Goal: Task Accomplishment & Management: Use online tool/utility

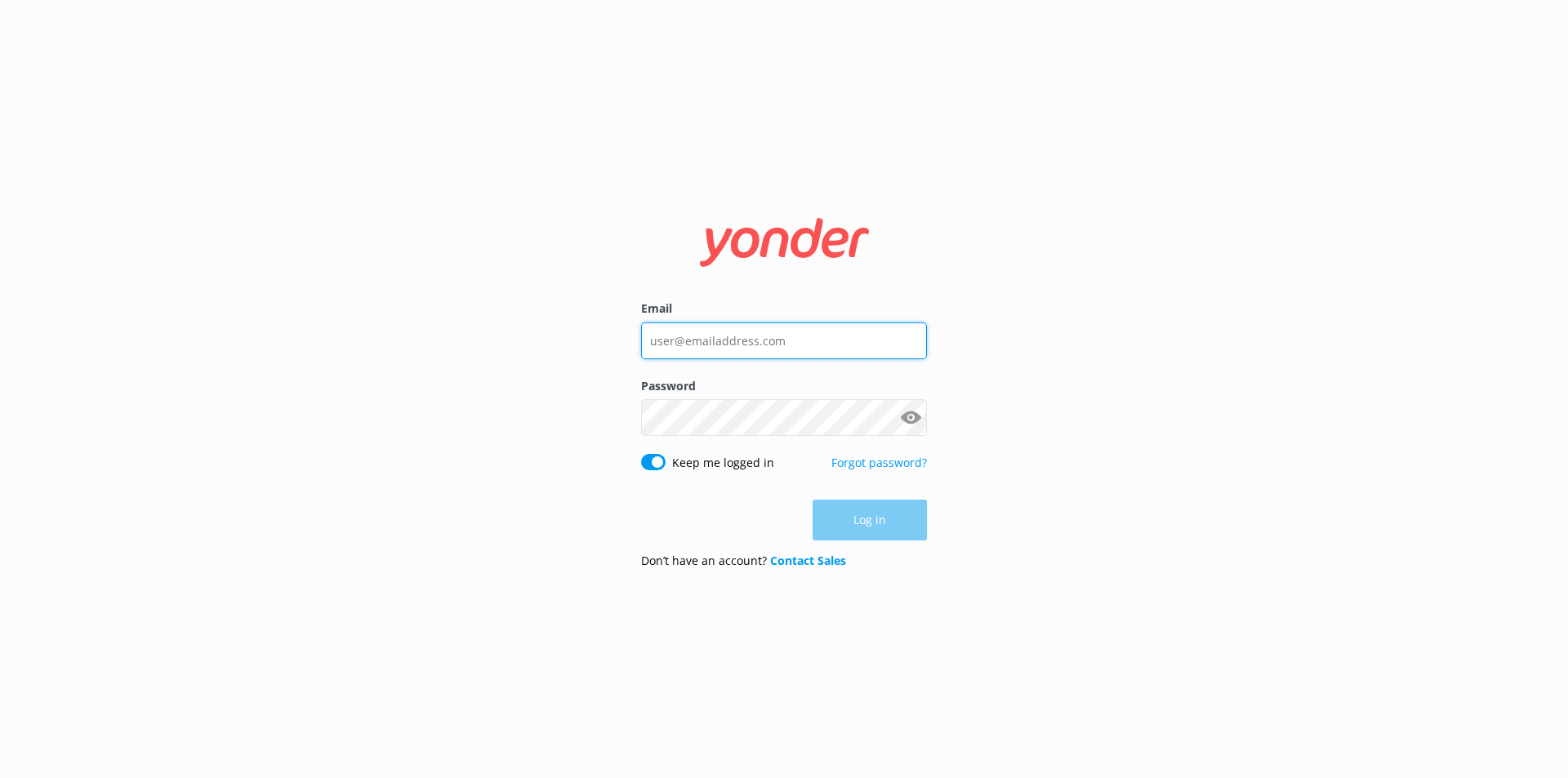
type input "[PERSON_NAME][EMAIL_ADDRESS][DOMAIN_NAME]"
click at [692, 513] on div "Log in" at bounding box center [784, 520] width 286 height 41
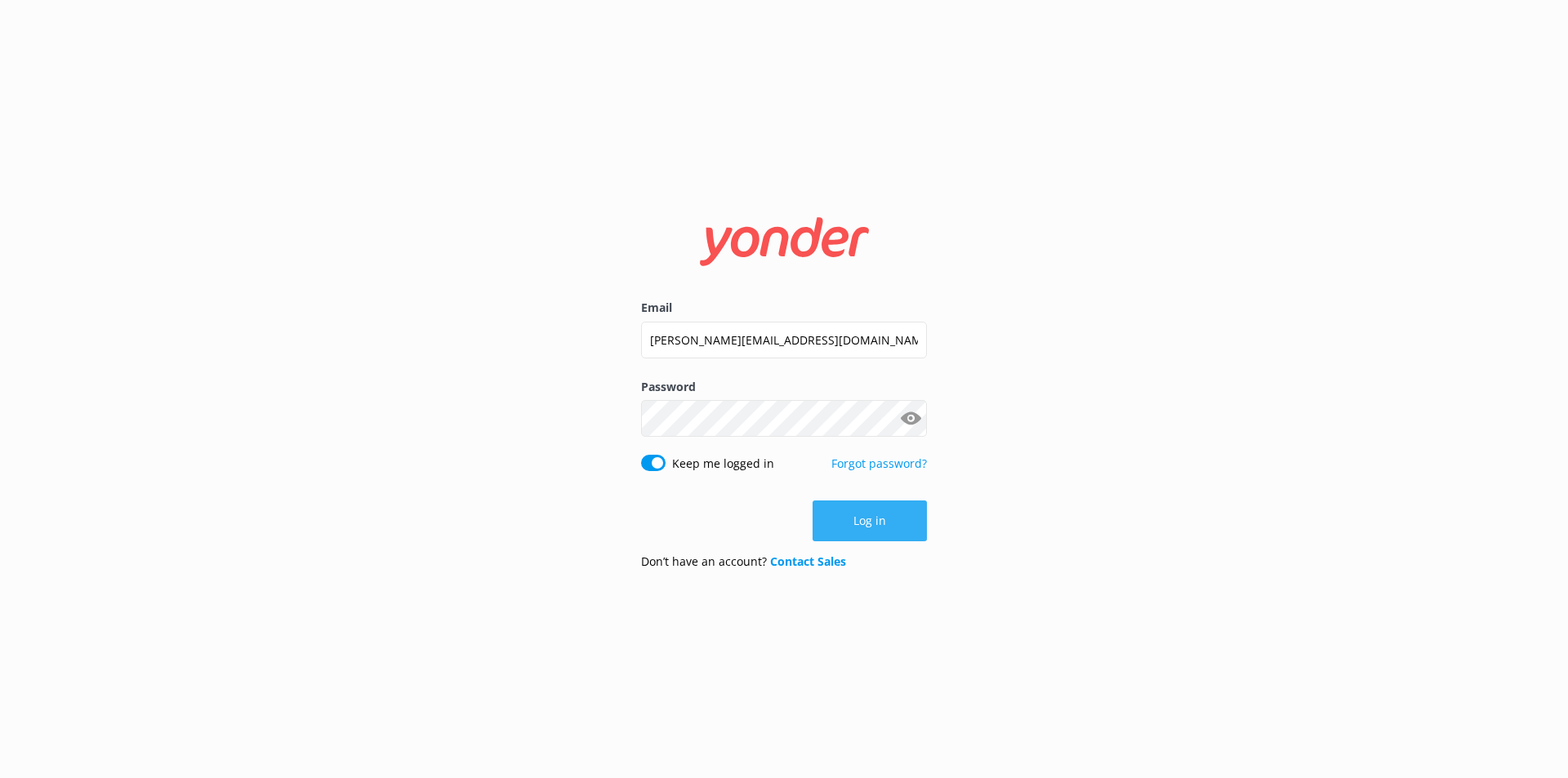
click at [894, 520] on button "Log in" at bounding box center [869, 521] width 114 height 41
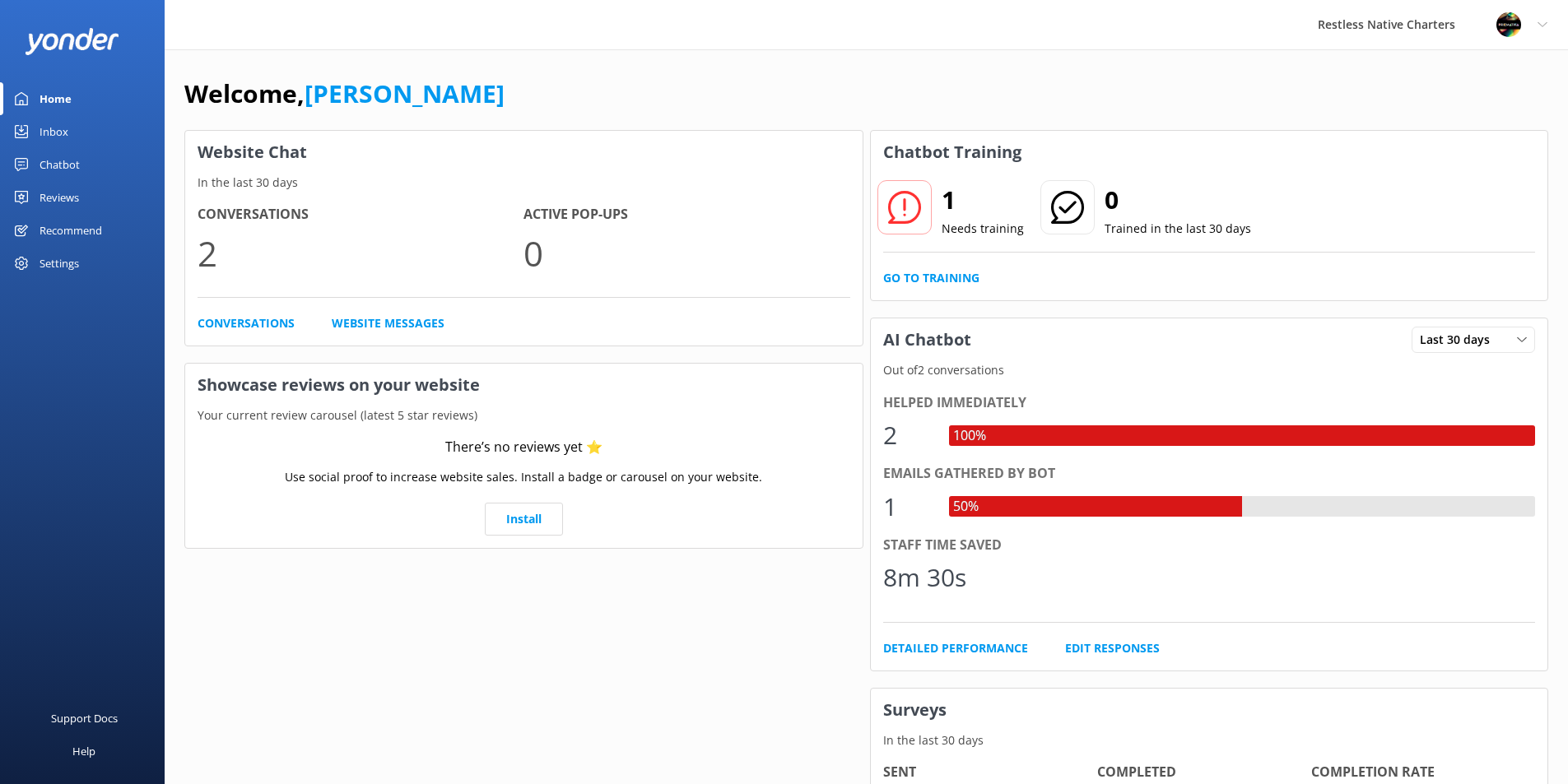
click at [61, 163] on div "Chatbot" at bounding box center [60, 165] width 41 height 33
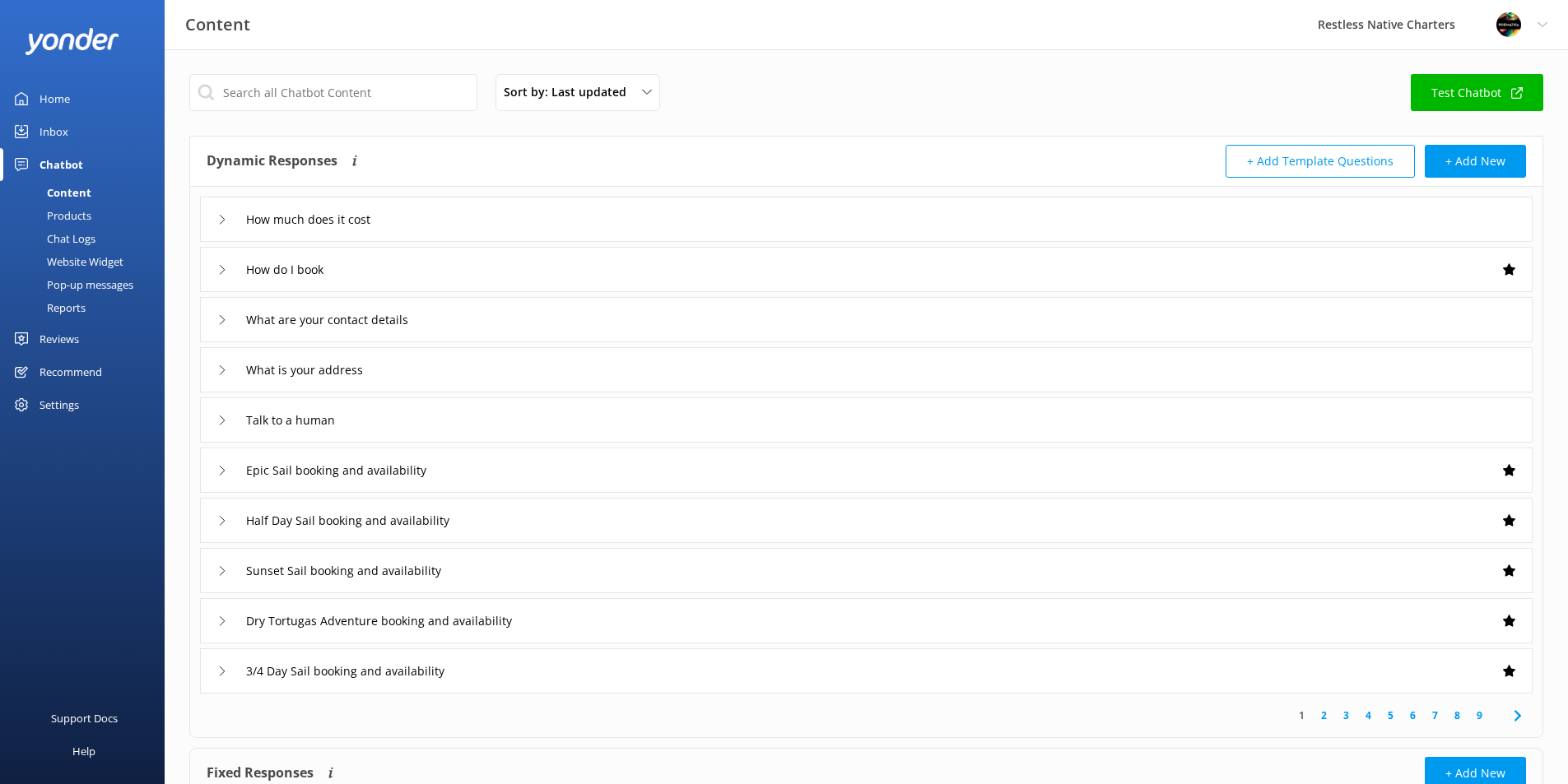
click at [526, 323] on div "What are your contact details" at bounding box center [866, 319] width 1332 height 45
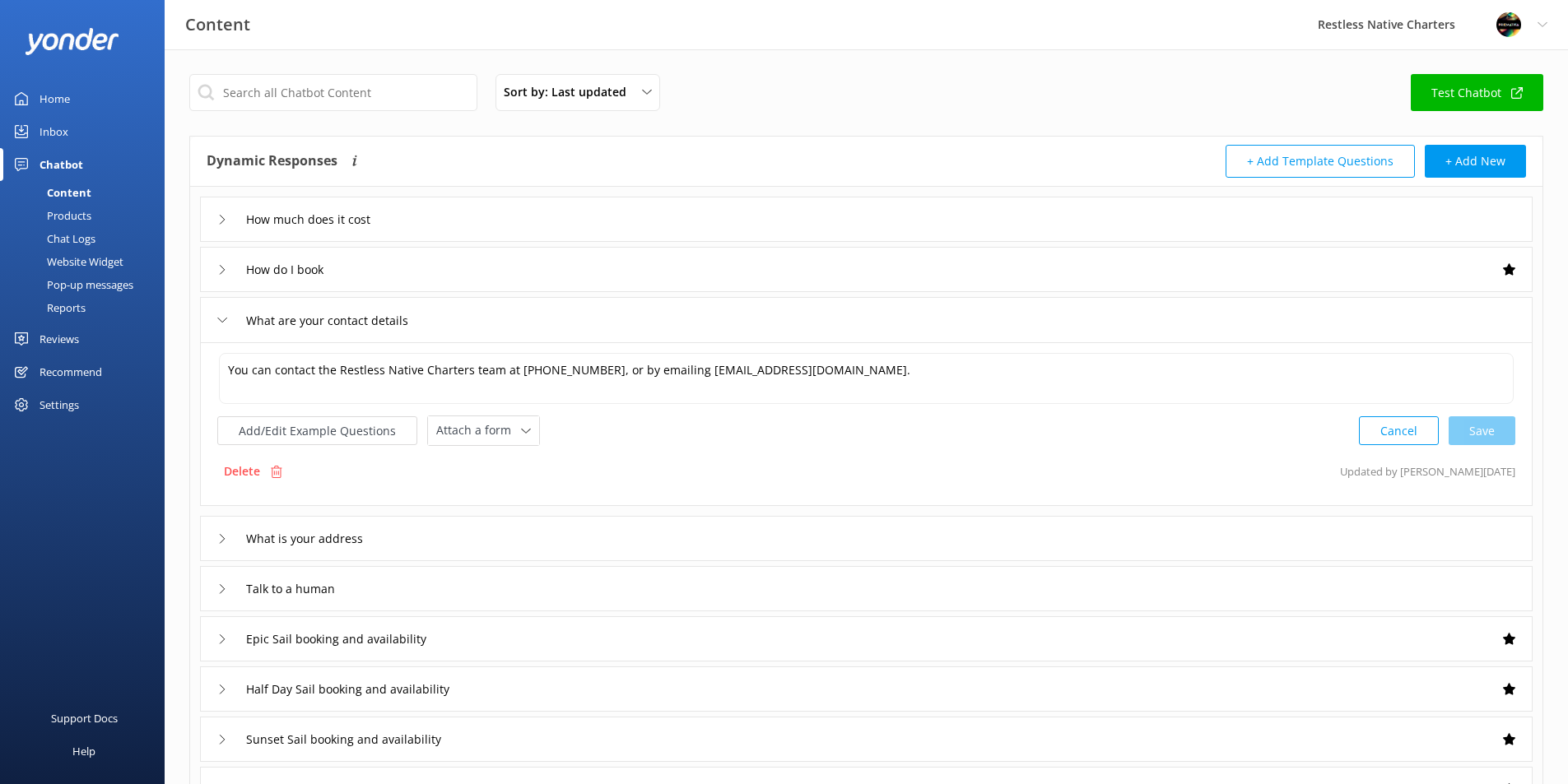
click at [526, 323] on div "What are your contact details" at bounding box center [866, 319] width 1332 height 45
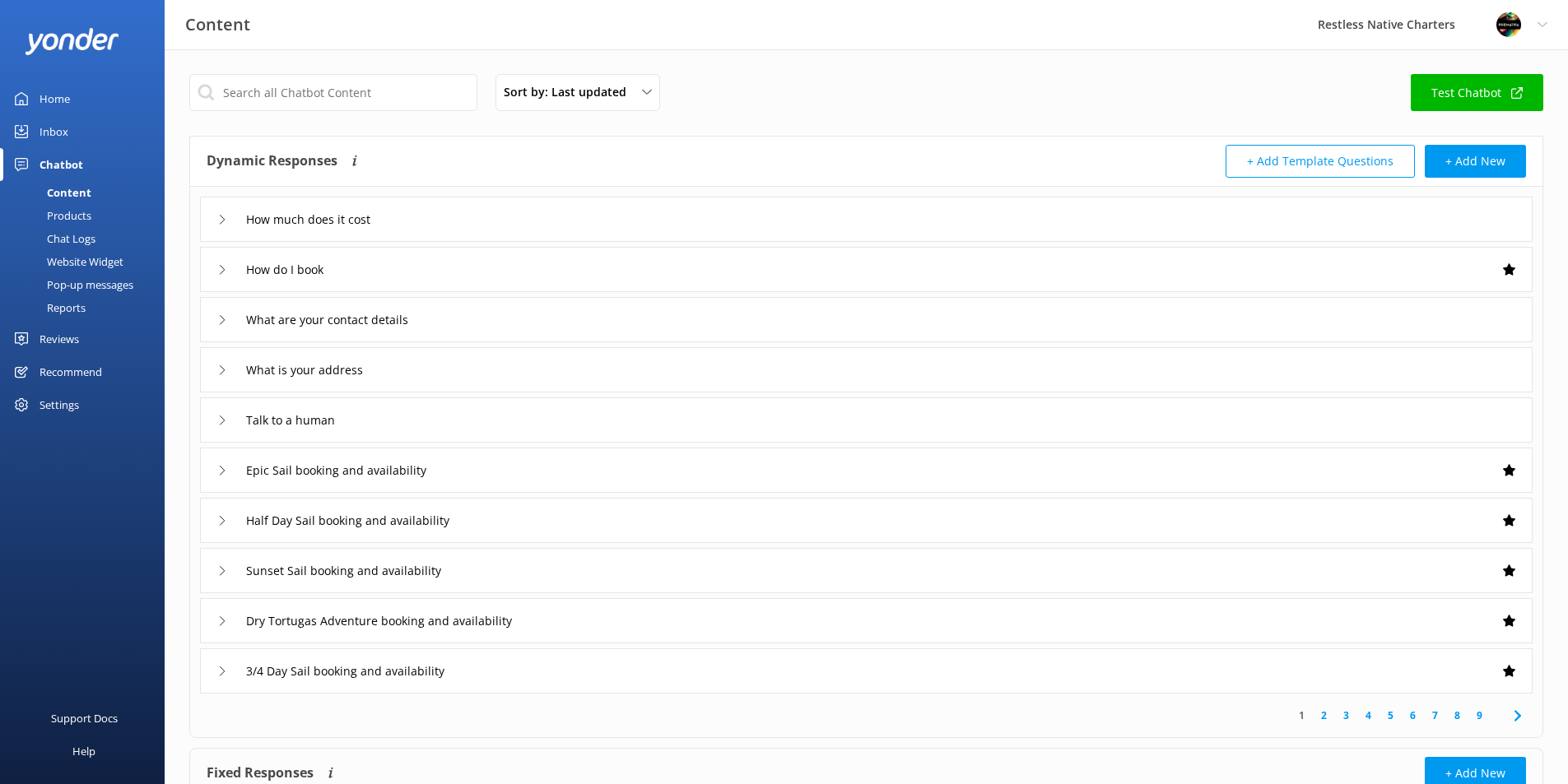
click at [803, 98] on div "Sort by: Last updated Title (A-Z) Last updated Test Chatbot" at bounding box center [866, 98] width 1354 height 47
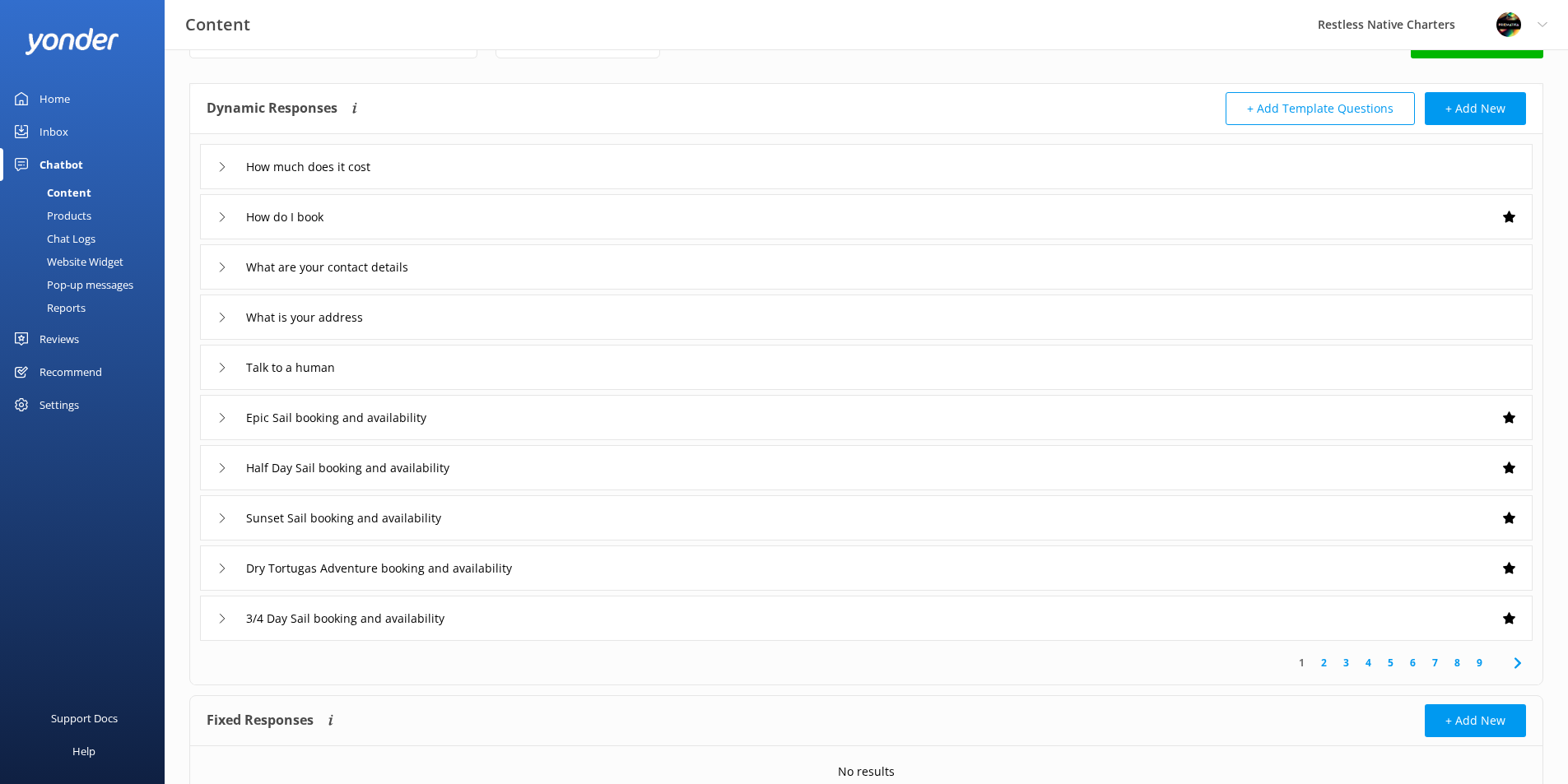
scroll to position [82, 0]
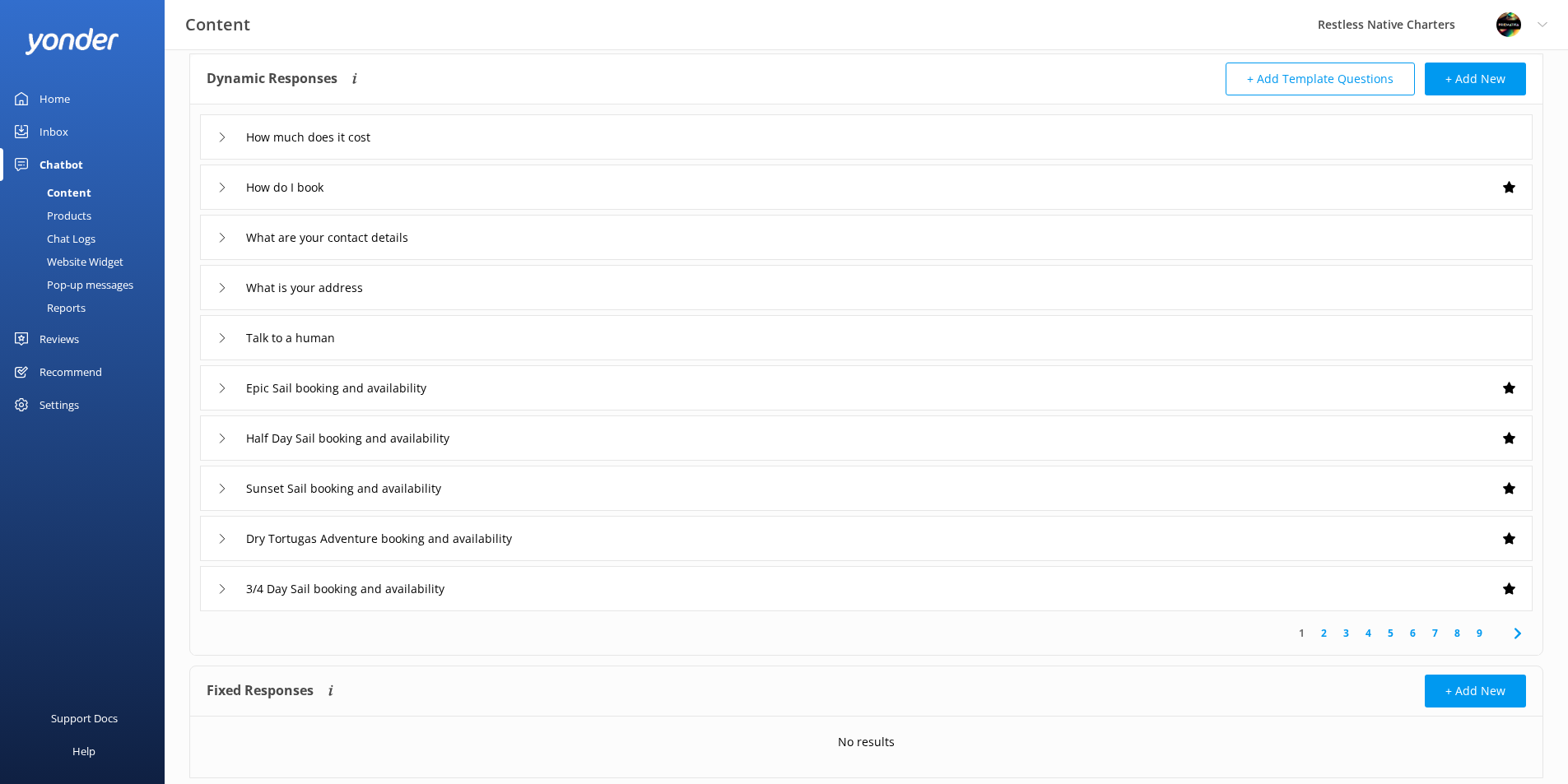
click at [1518, 637] on use at bounding box center [1517, 633] width 7 height 10
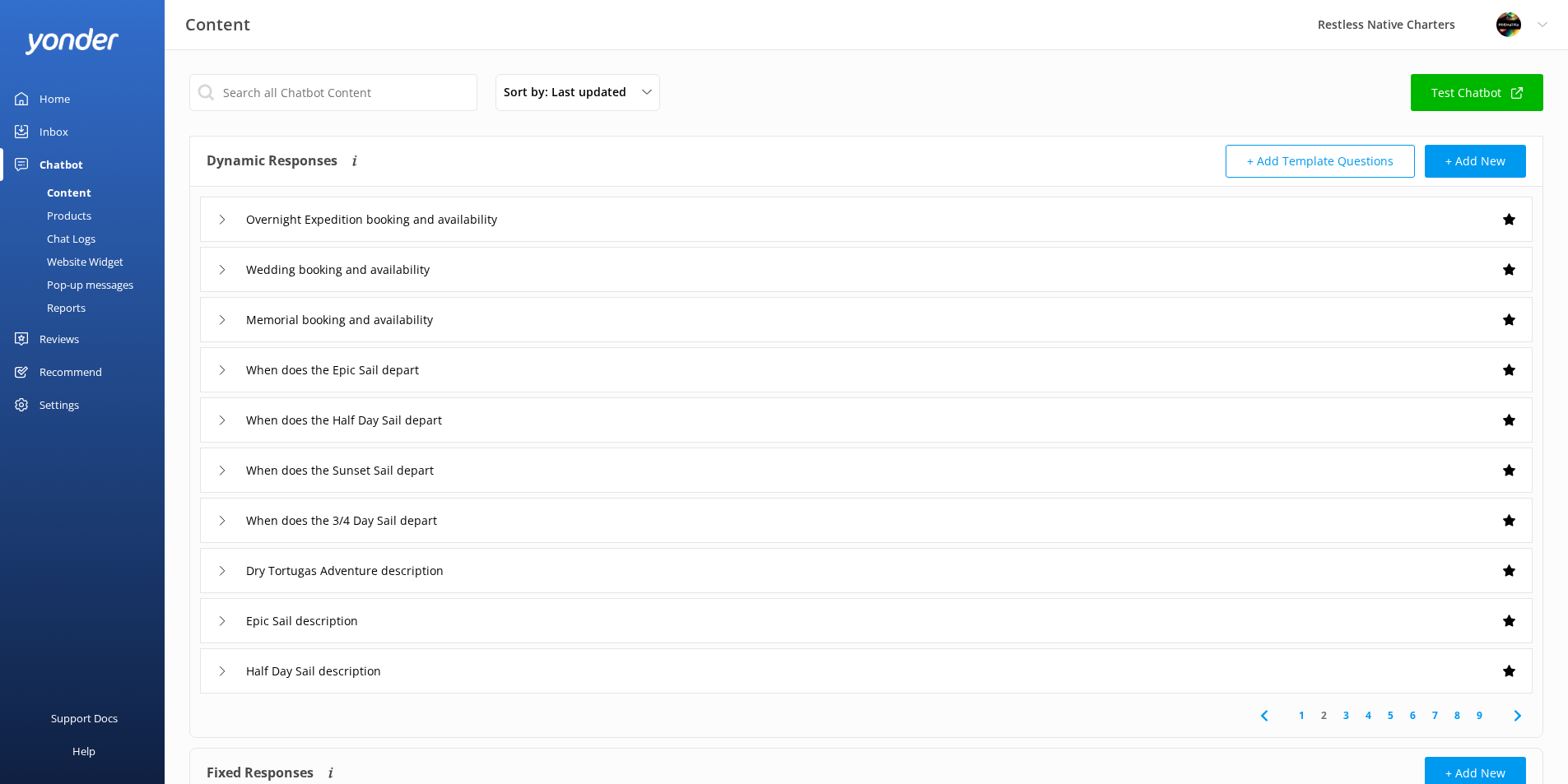
click at [1300, 719] on link "1" at bounding box center [1302, 716] width 22 height 16
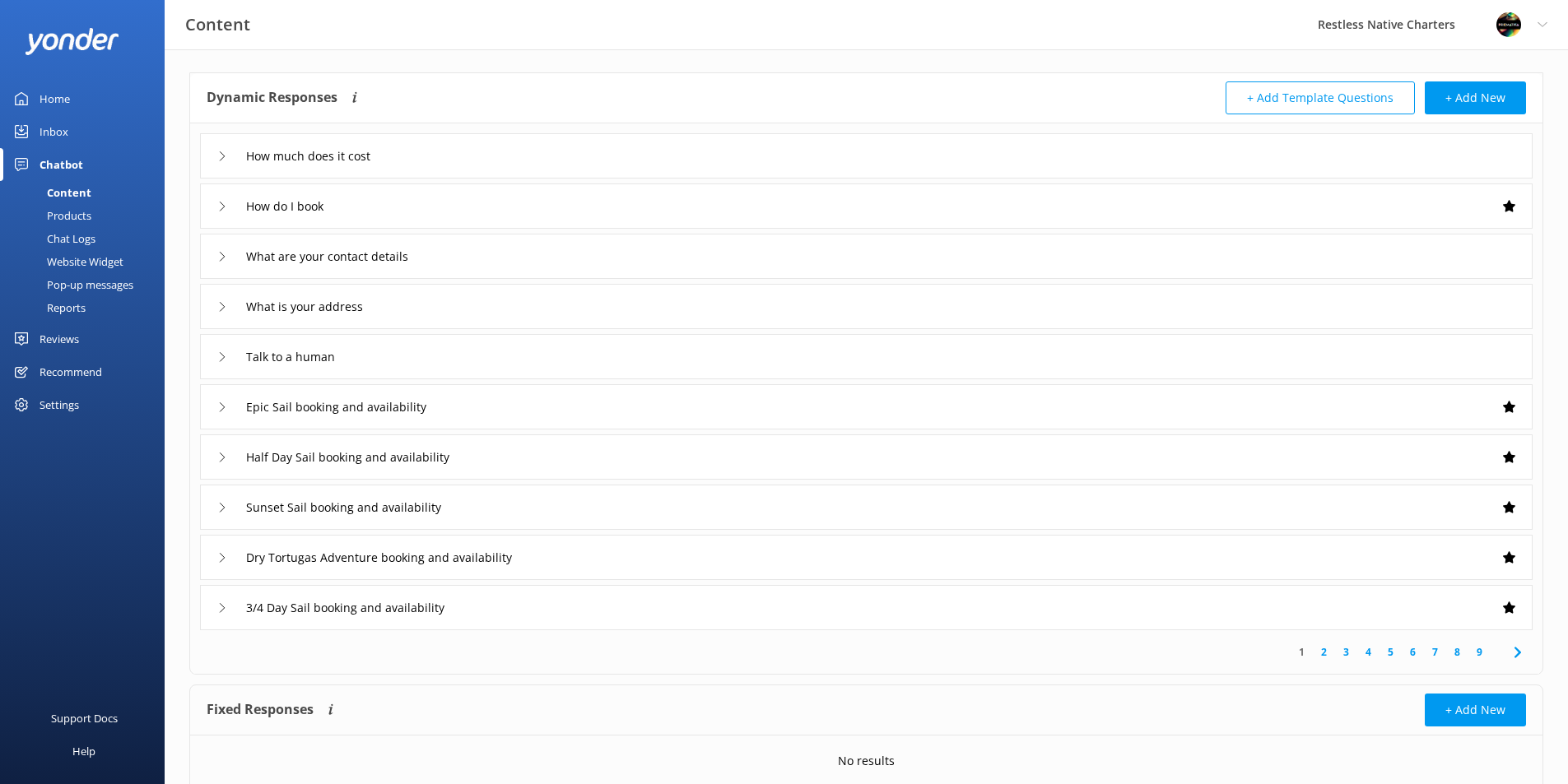
scroll to position [126, 0]
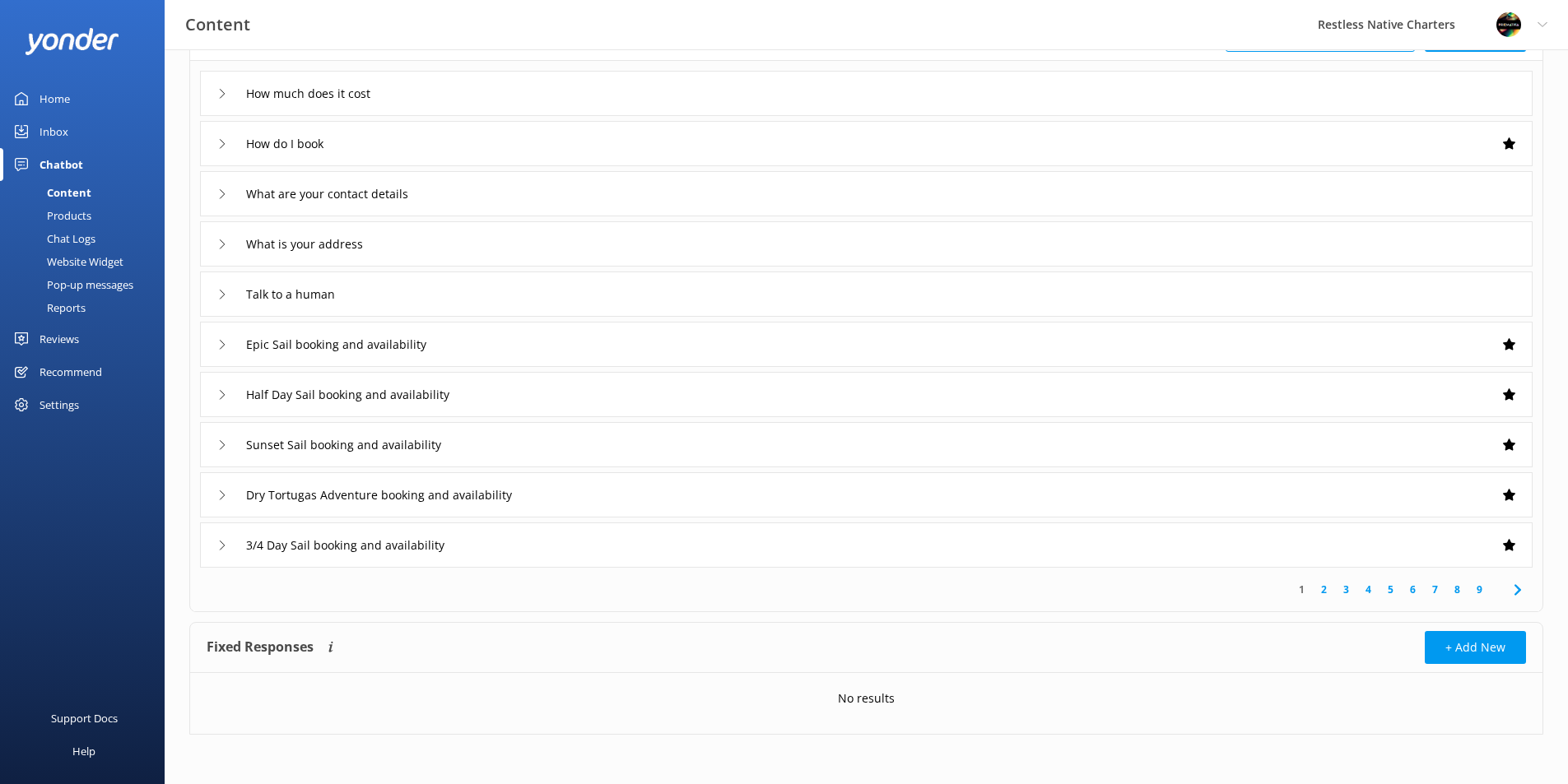
click at [1472, 592] on link "9" at bounding box center [1479, 590] width 22 height 16
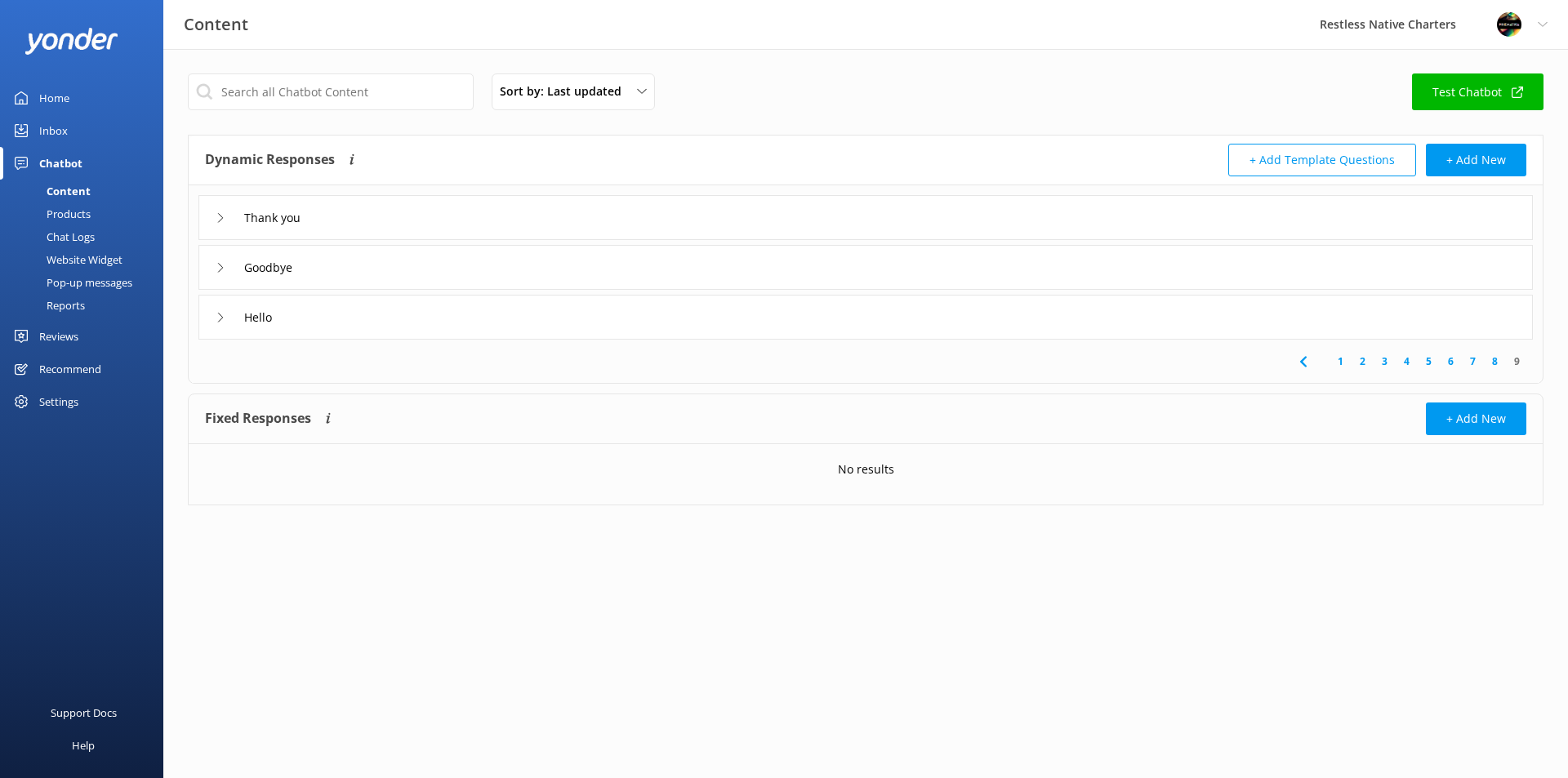
click at [1493, 362] on link "8" at bounding box center [1495, 362] width 22 height 15
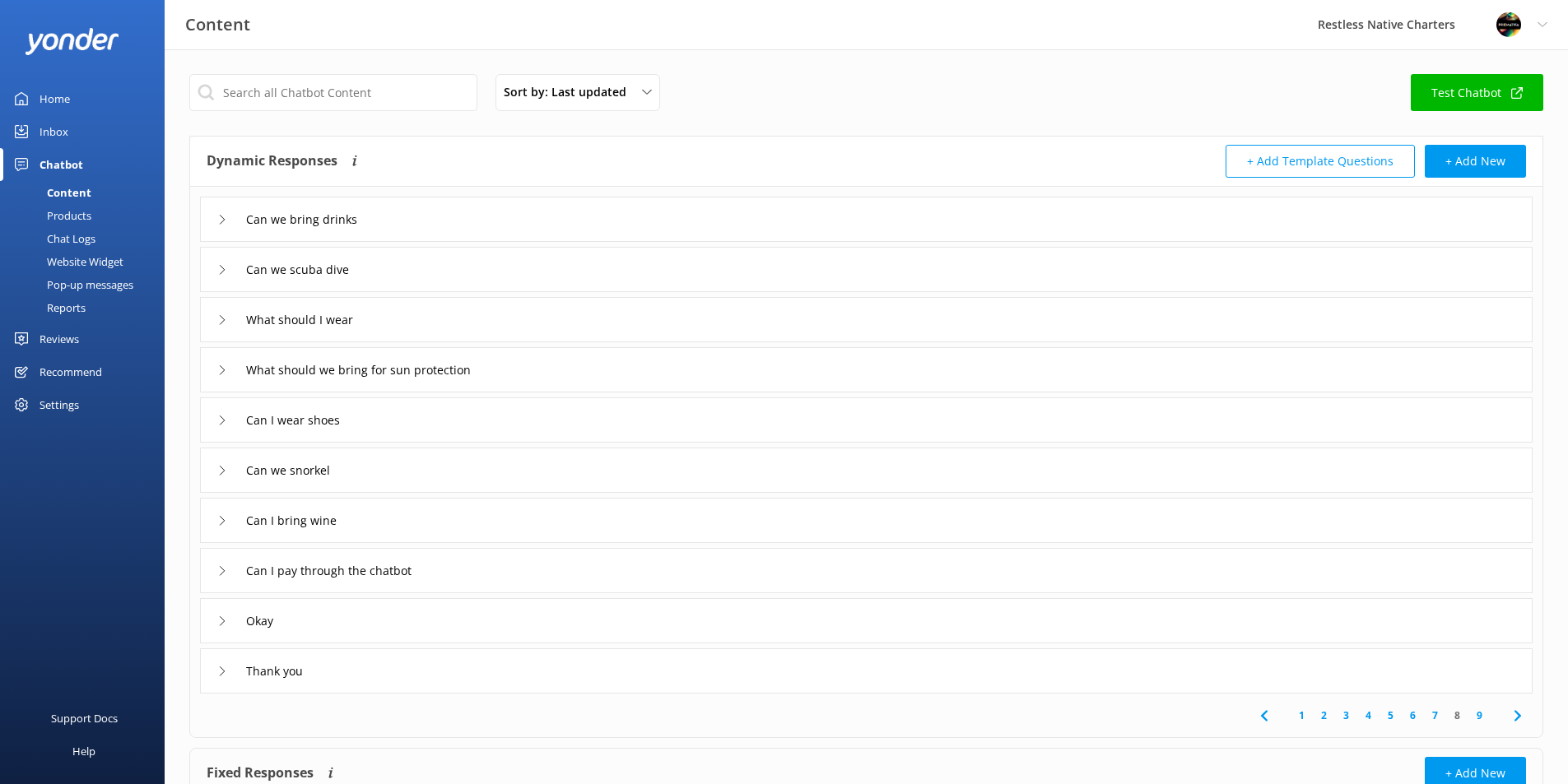
click at [594, 567] on div "Can I pay through the chatbot" at bounding box center [866, 571] width 1332 height 45
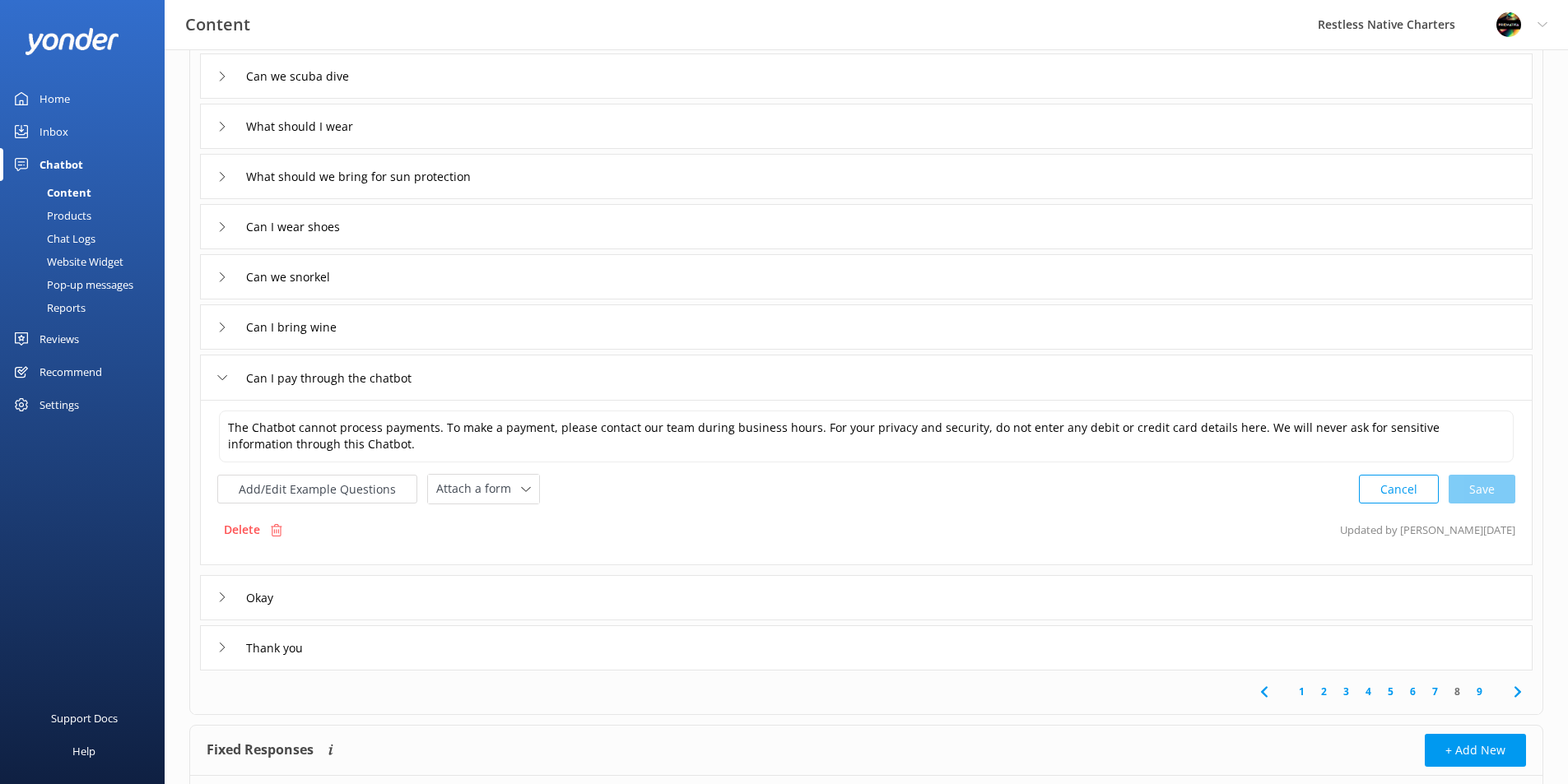
scroll to position [165, 0]
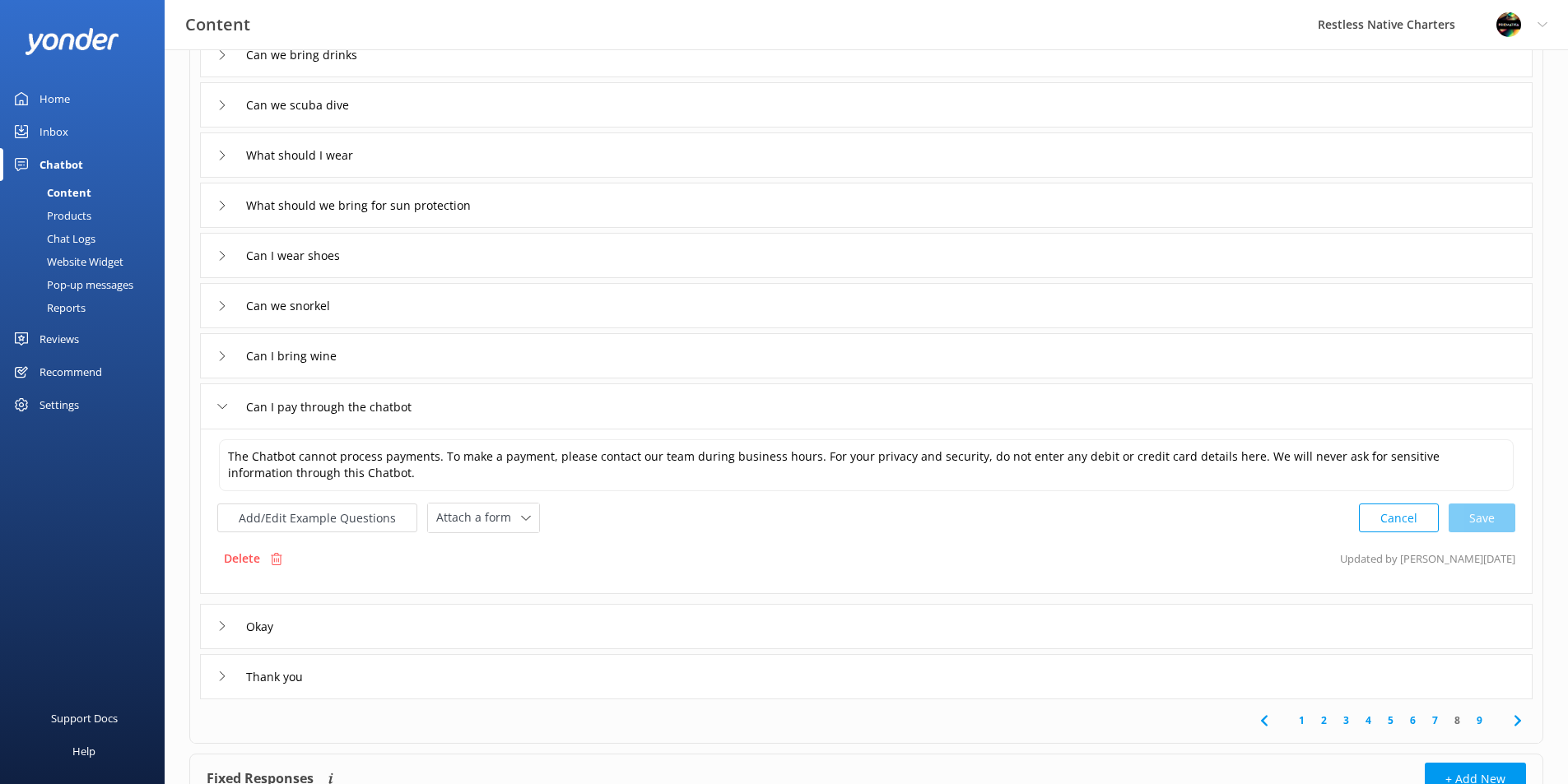
click at [84, 237] on div "Chat Logs" at bounding box center [52, 238] width 85 height 23
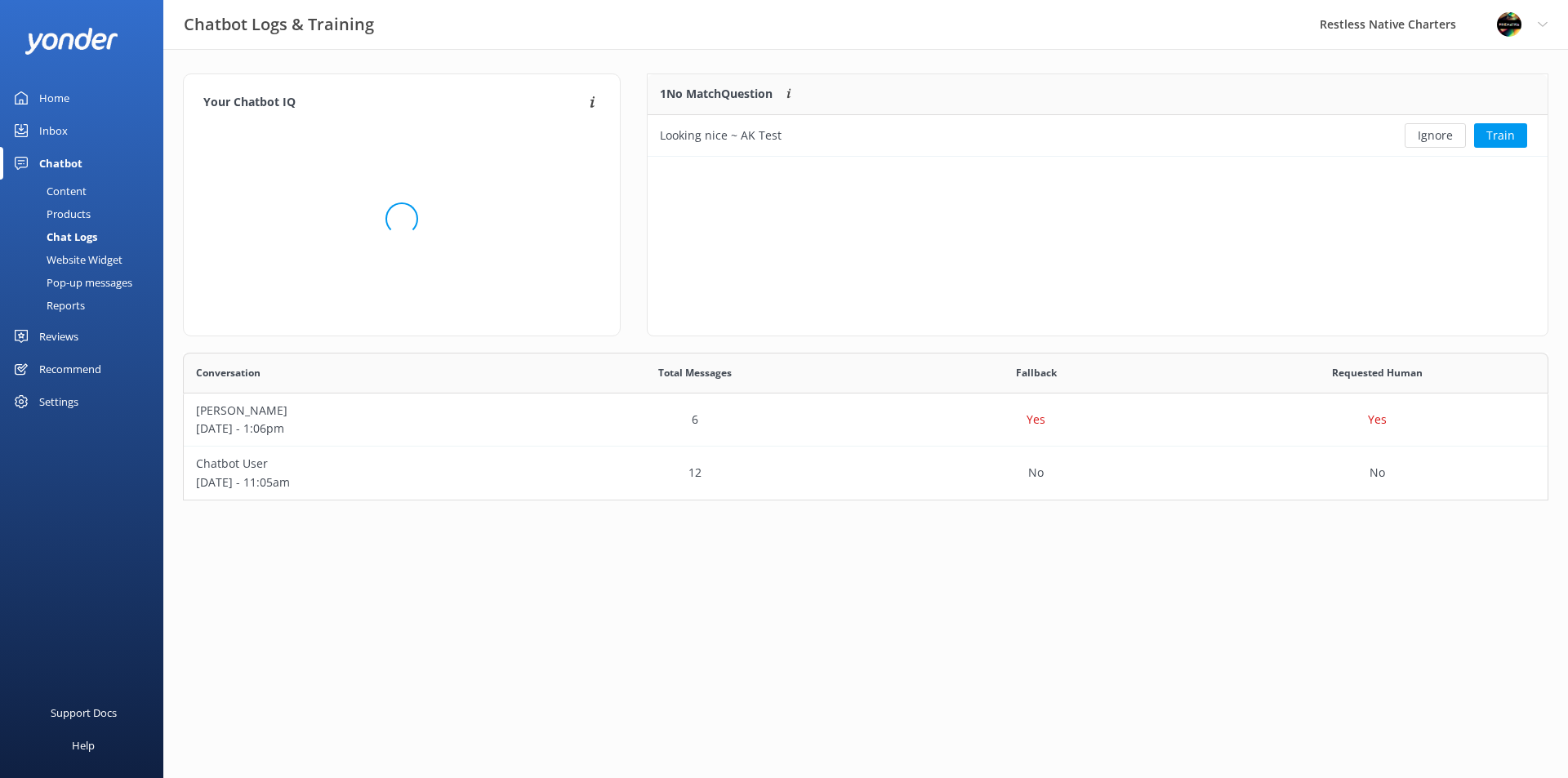
scroll to position [135, 1353]
click at [268, 423] on p "[DATE] - 1:06pm" at bounding box center [355, 428] width 317 height 18
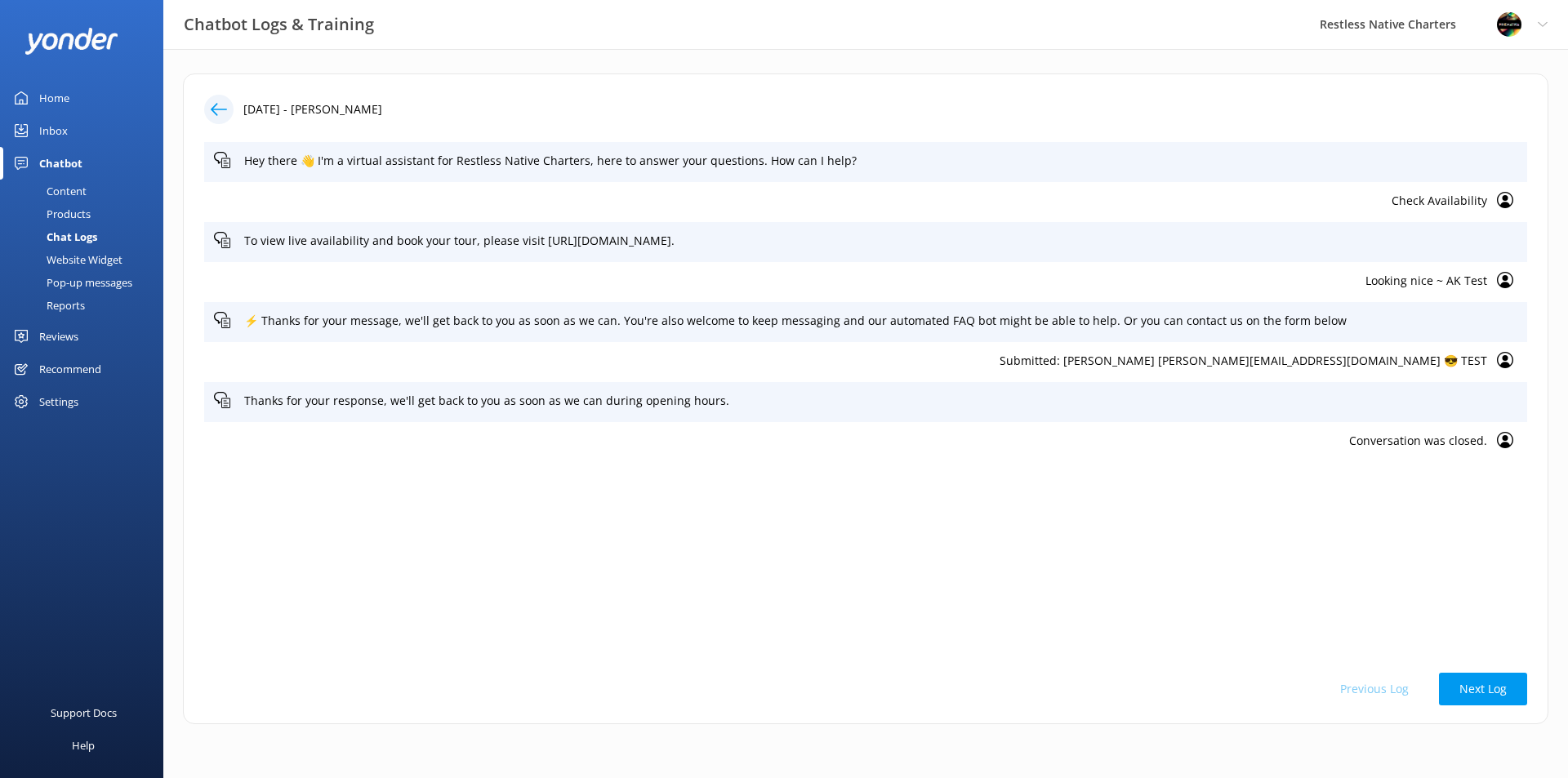
click at [219, 113] on icon at bounding box center [218, 109] width 16 height 16
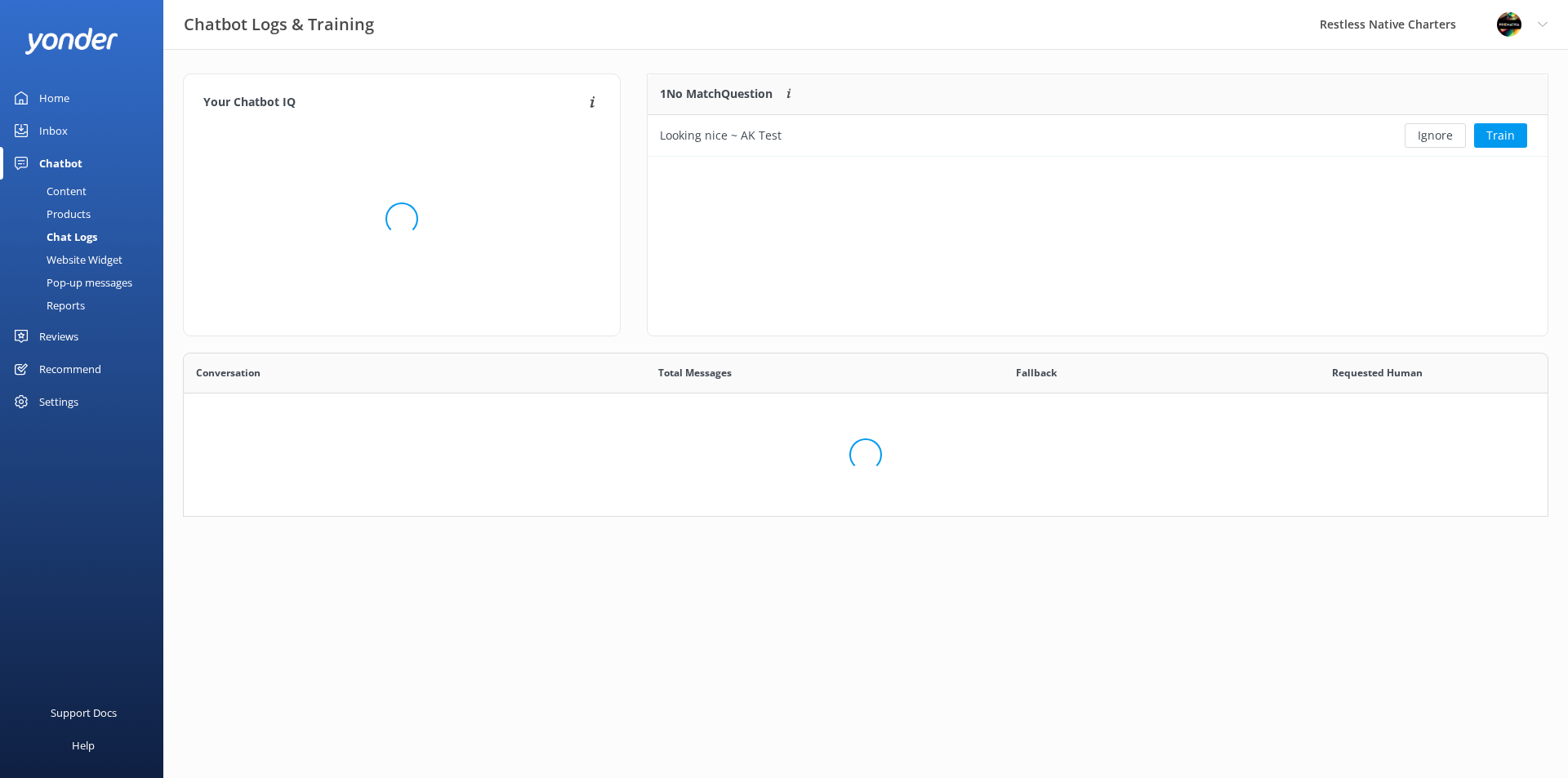
scroll to position [135, 1353]
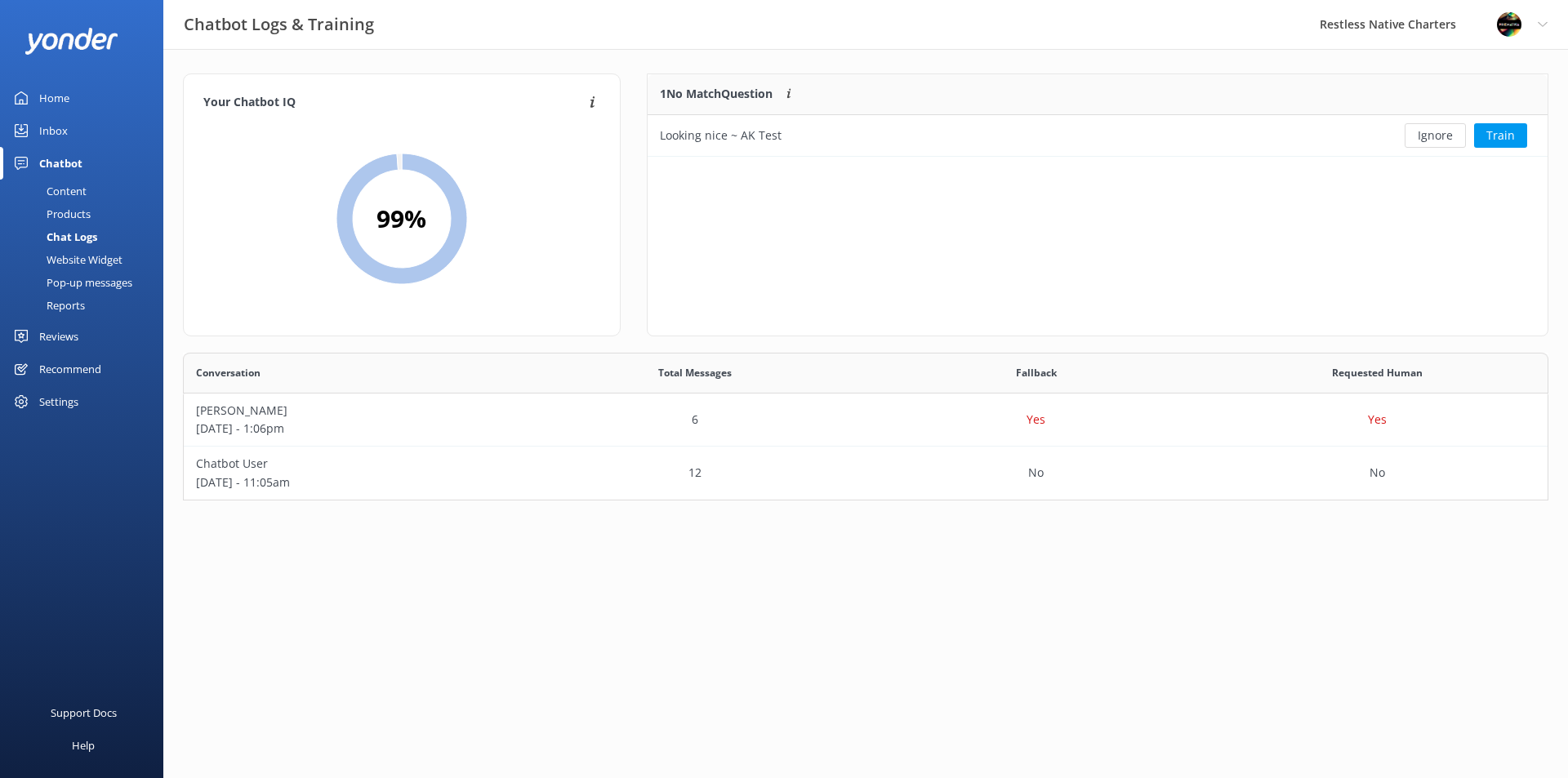
click at [937, 710] on html "Chatbot Logs & Training Restless Native Charters Profile Settings Logout Home I…" at bounding box center [784, 389] width 1568 height 778
